Goal: Transaction & Acquisition: Register for event/course

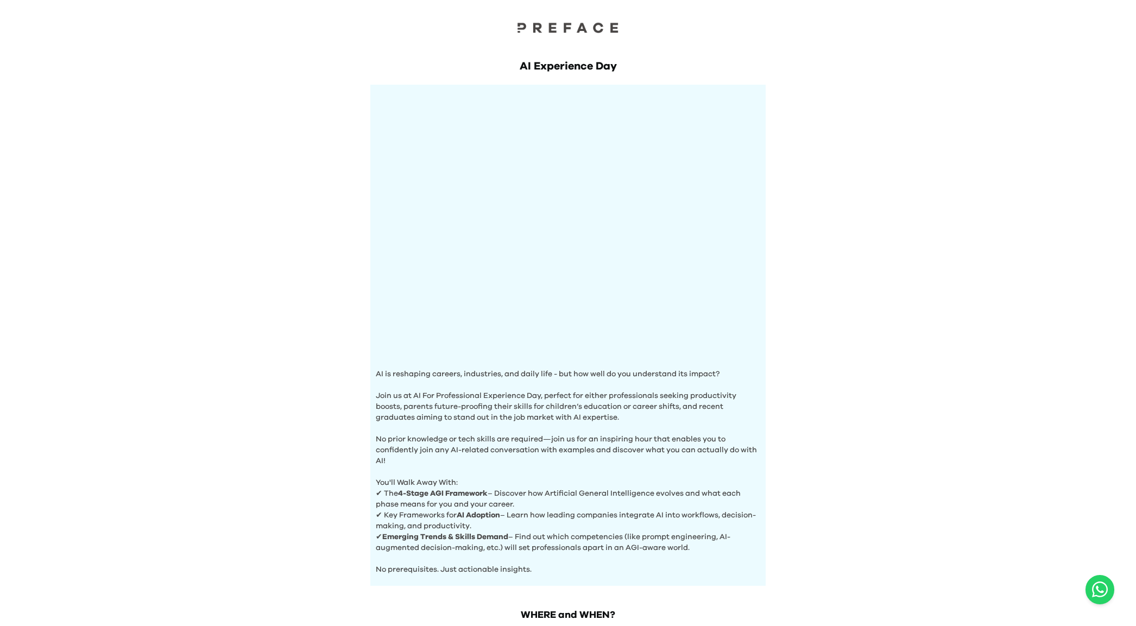
scroll to position [209, 0]
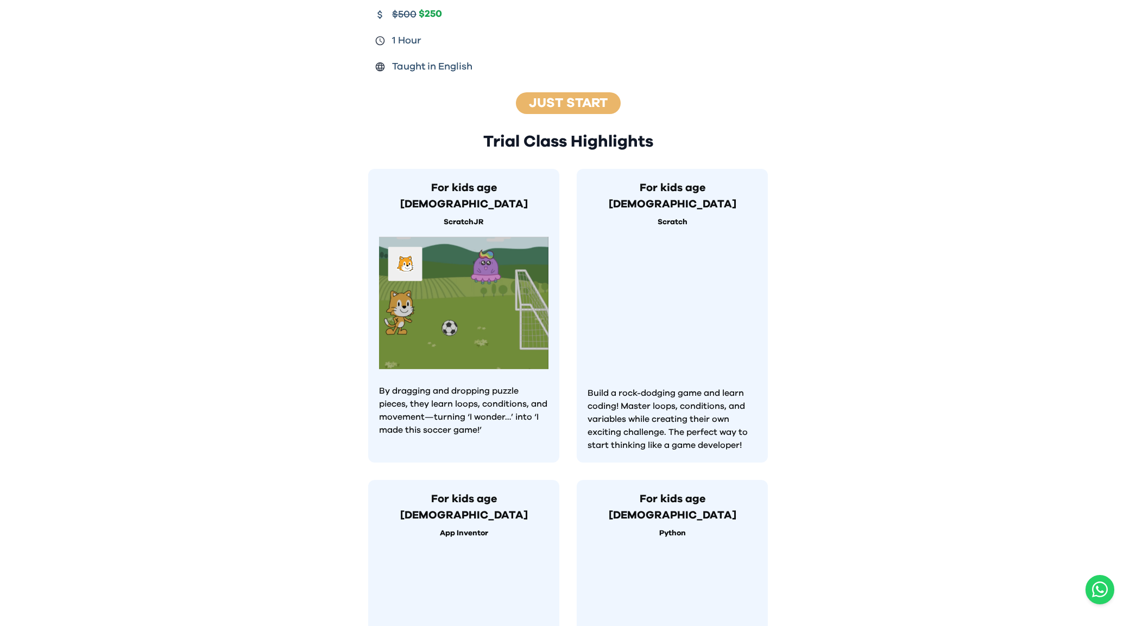
scroll to position [533, 0]
